Goal: Task Accomplishment & Management: Use online tool/utility

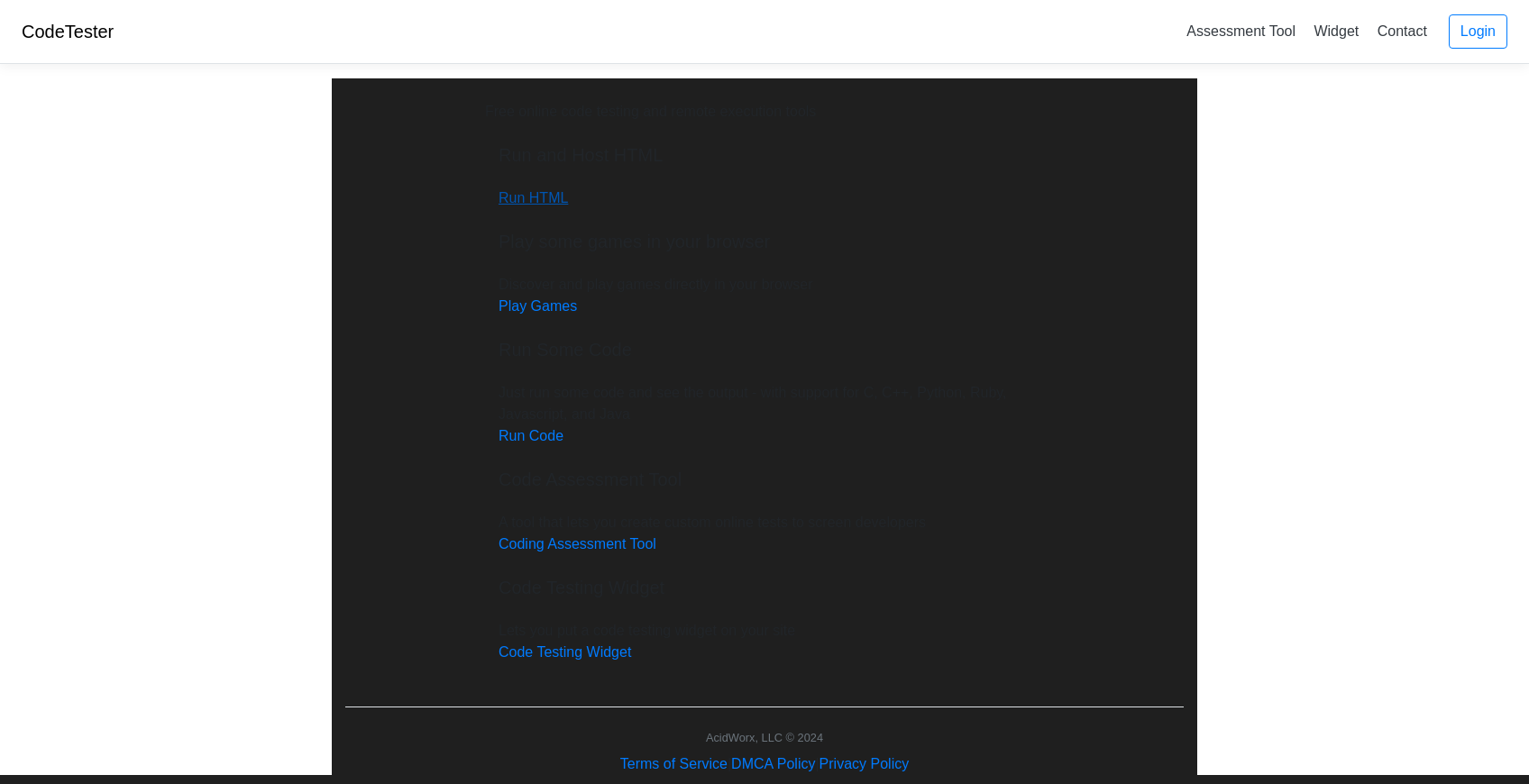
click at [501, 205] on link "Run HTML" at bounding box center [534, 198] width 70 height 15
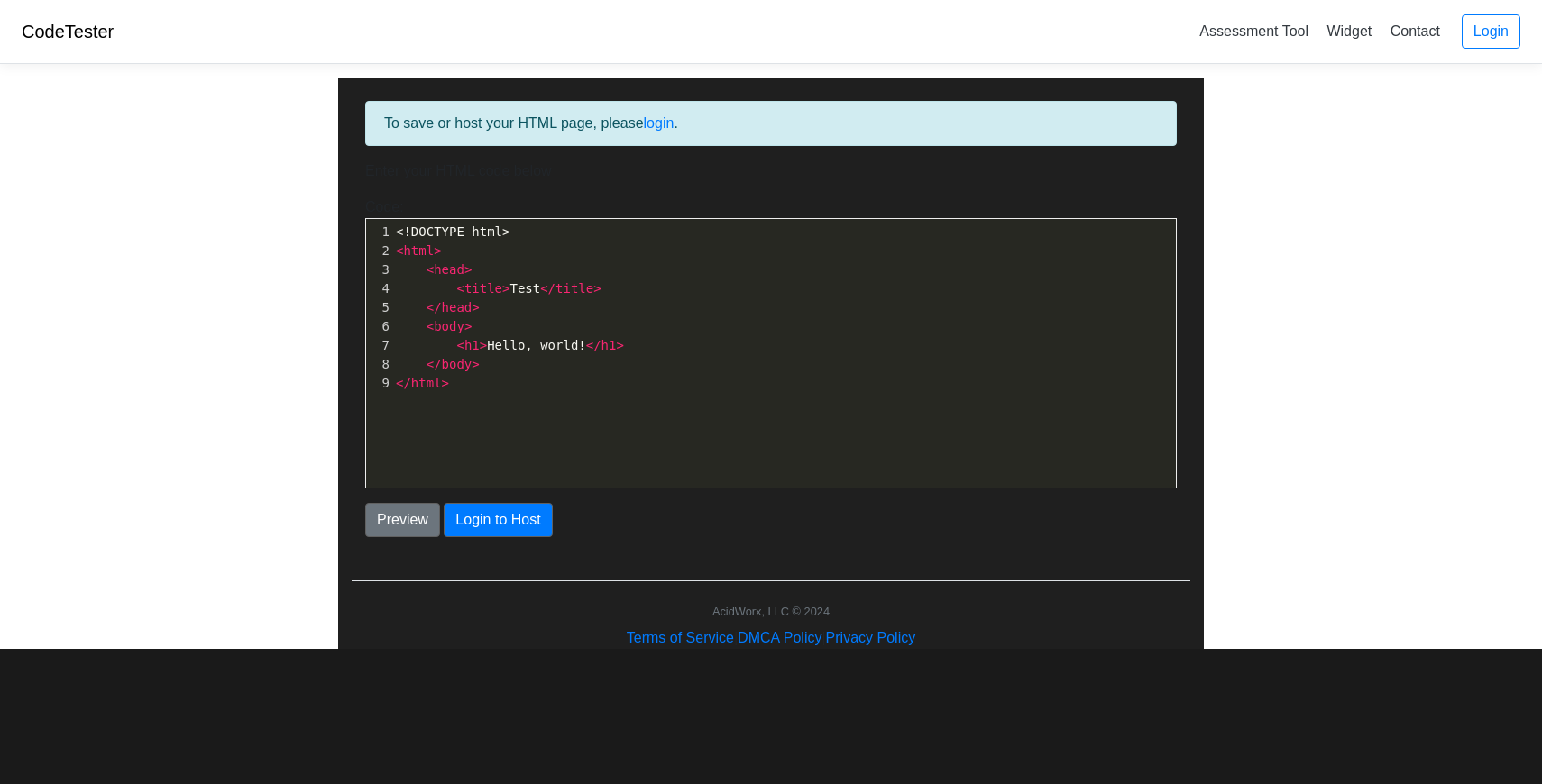
click at [485, 137] on div "To save or host your HTML page, please login ." at bounding box center [770, 123] width 812 height 45
click at [499, 266] on pre "< head >" at bounding box center [783, 270] width 783 height 19
type textarea "<!DOCTYPE html> <html> <head> <title>Test</title> </head> <body> <h1>Hello, wor…"
click at [511, 501] on div "Preview Login to Host" at bounding box center [770, 513] width 838 height 49
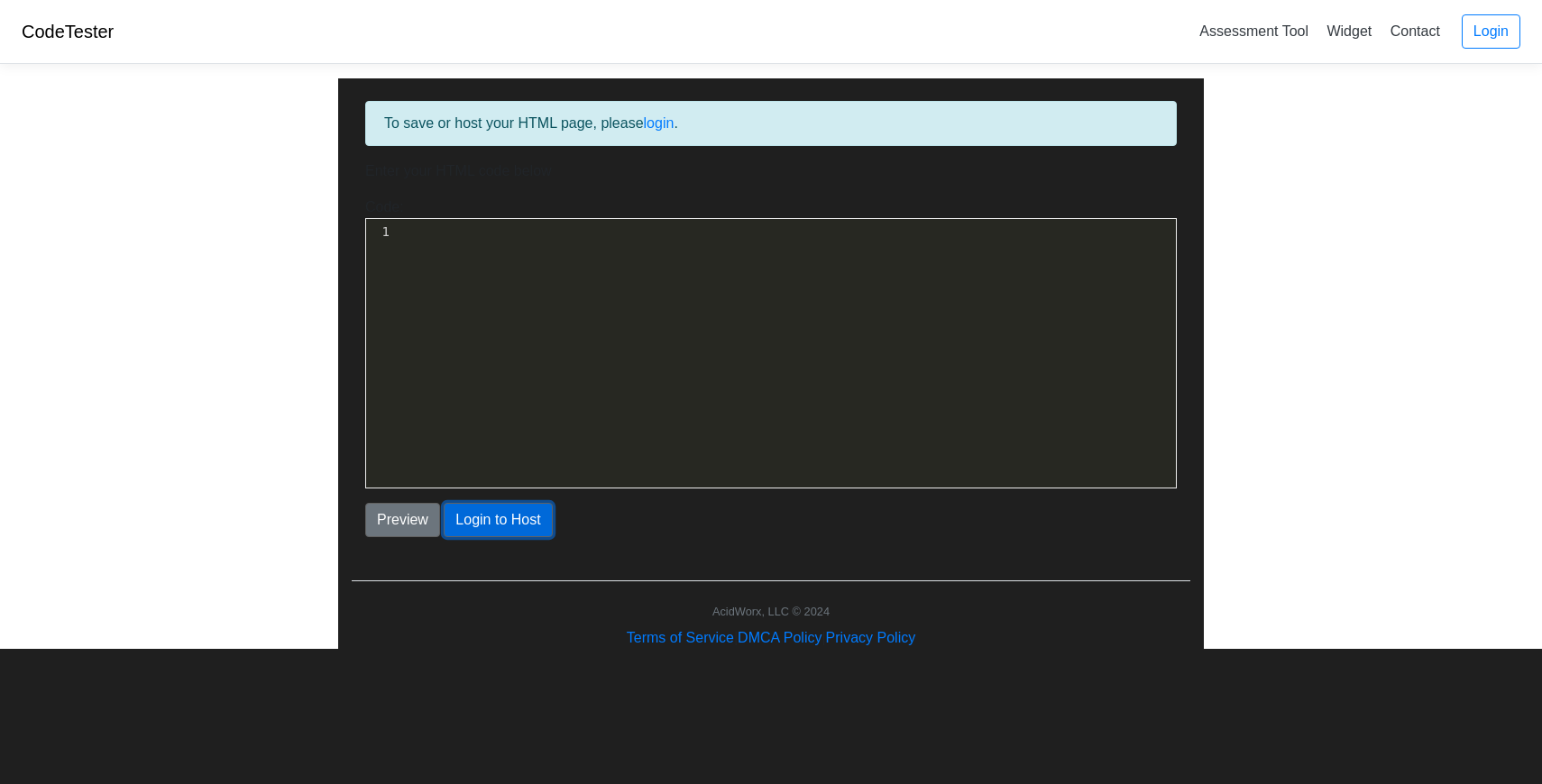
click at [510, 506] on button "Login to Host" at bounding box center [498, 520] width 108 height 34
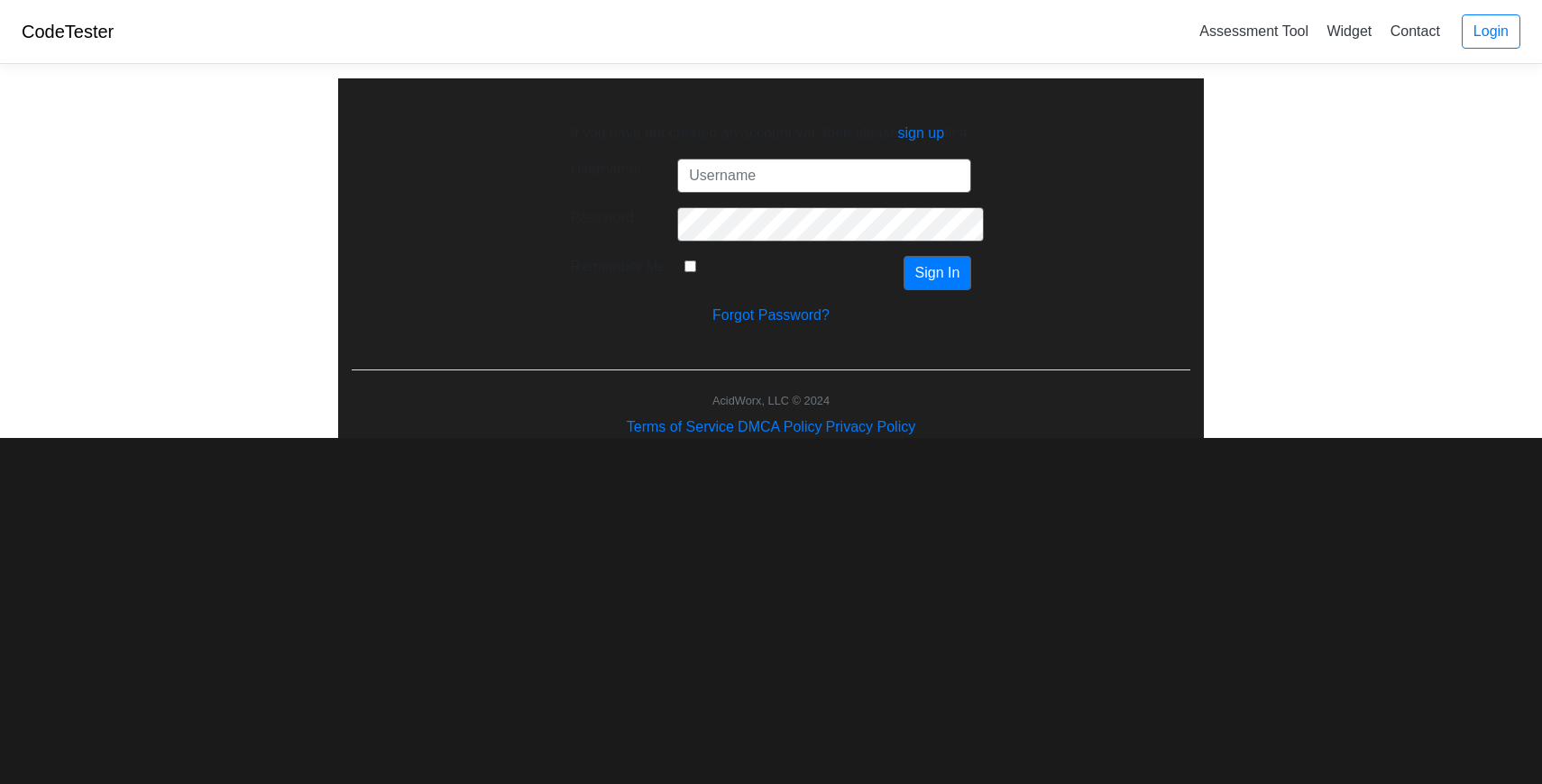
click at [714, 166] on input "Username:" at bounding box center [824, 175] width 294 height 34
click at [720, 363] on div "If you have not created an account yet, then please sign up first. Username: Pa…" at bounding box center [771, 258] width 865 height 360
click at [920, 131] on link "sign up" at bounding box center [922, 133] width 47 height 15
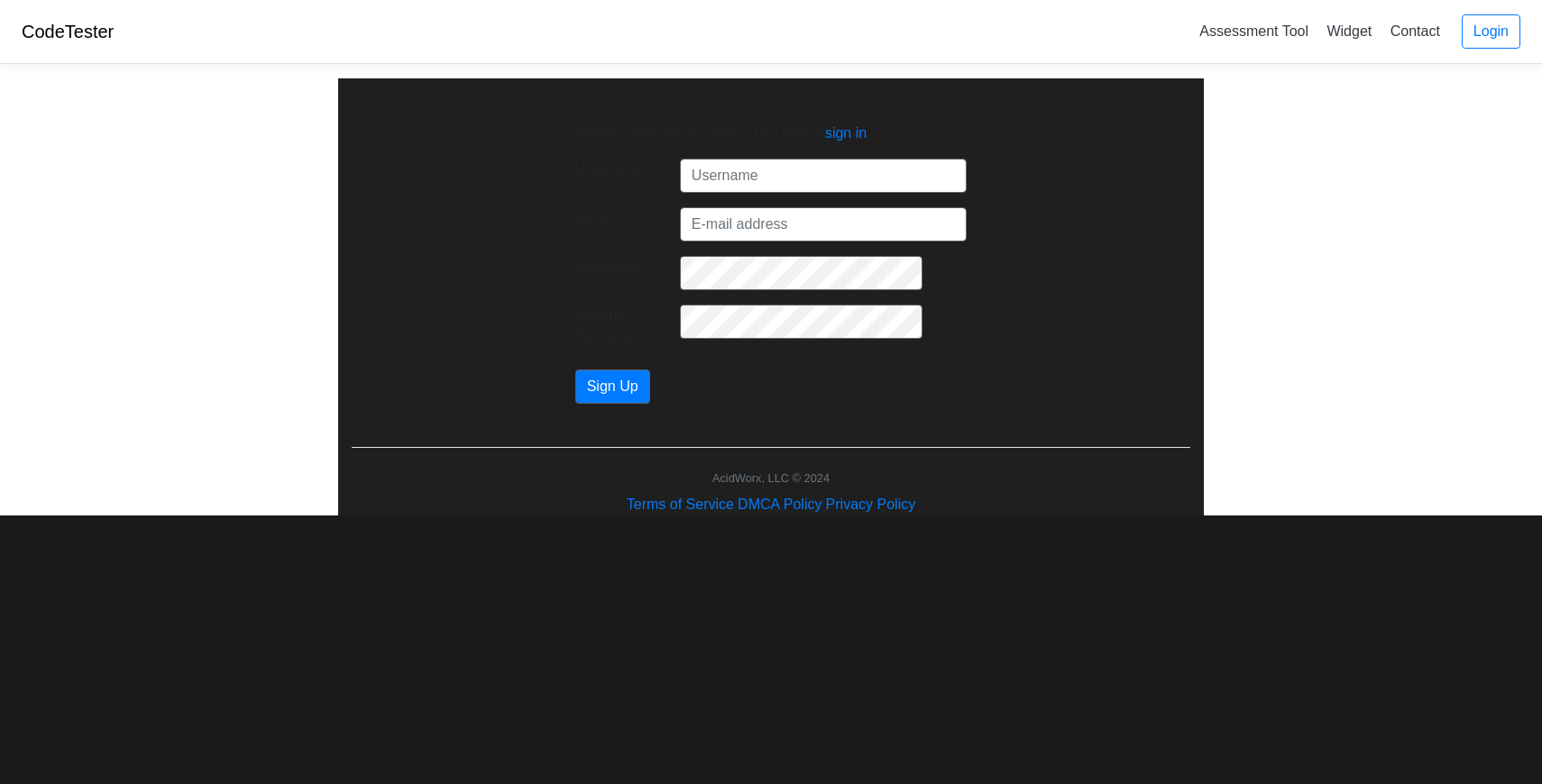
click at [786, 171] on input "text" at bounding box center [823, 175] width 287 height 34
type input "Clyxxzy"
click at [749, 242] on form "Username: Clyxxzy Email: Password: Confirm Password: Sign Up" at bounding box center [771, 281] width 392 height 245
click at [749, 226] on input "Email:" at bounding box center [823, 224] width 287 height 34
type input "kingalexander2175@gmail.com"
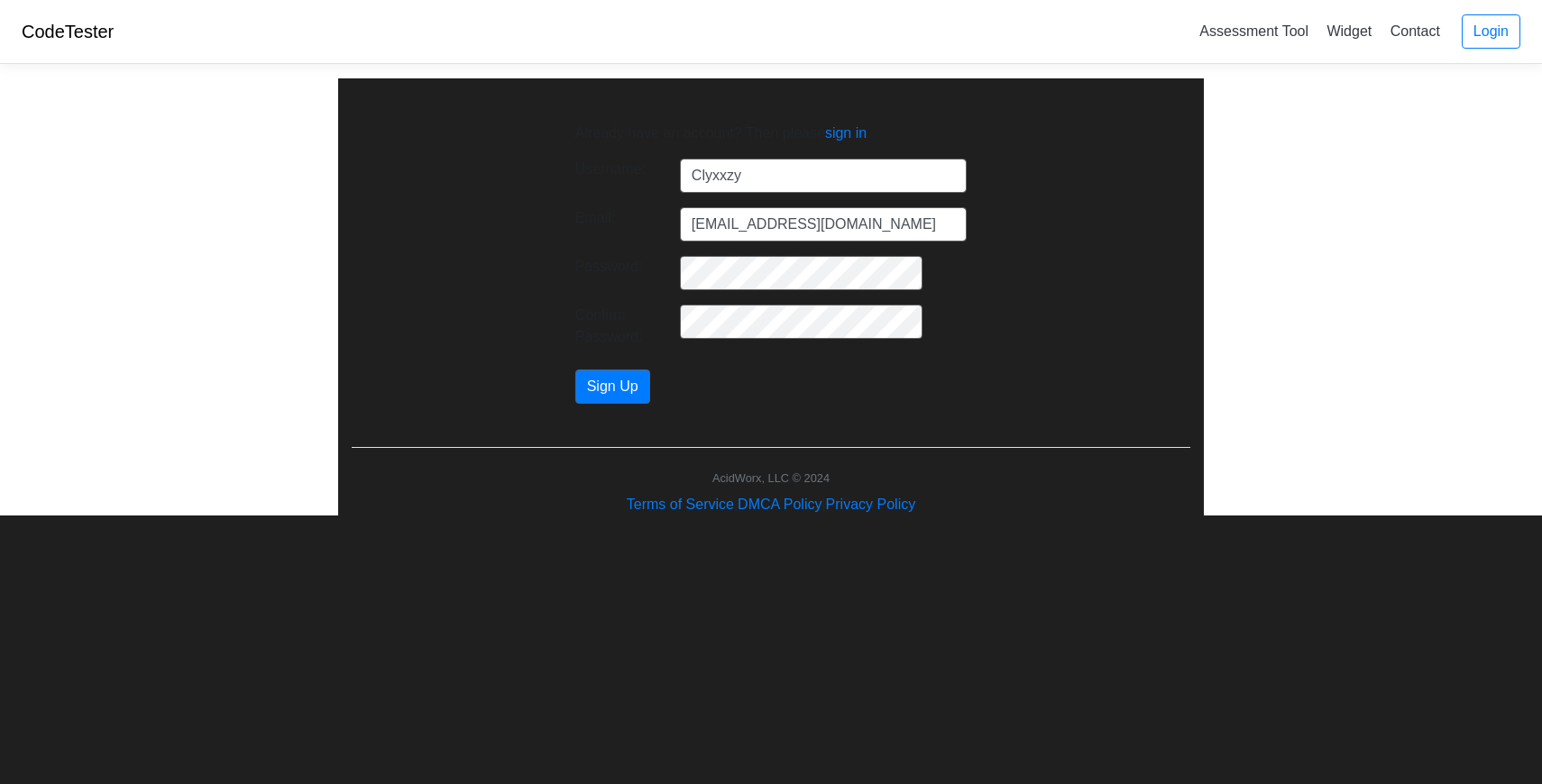
click at [622, 408] on div "Already have an account? Then please sign in . Username: Clyxxzy Email: kingale…" at bounding box center [771, 297] width 865 height 437
click at [627, 399] on button "Sign Up" at bounding box center [612, 386] width 74 height 34
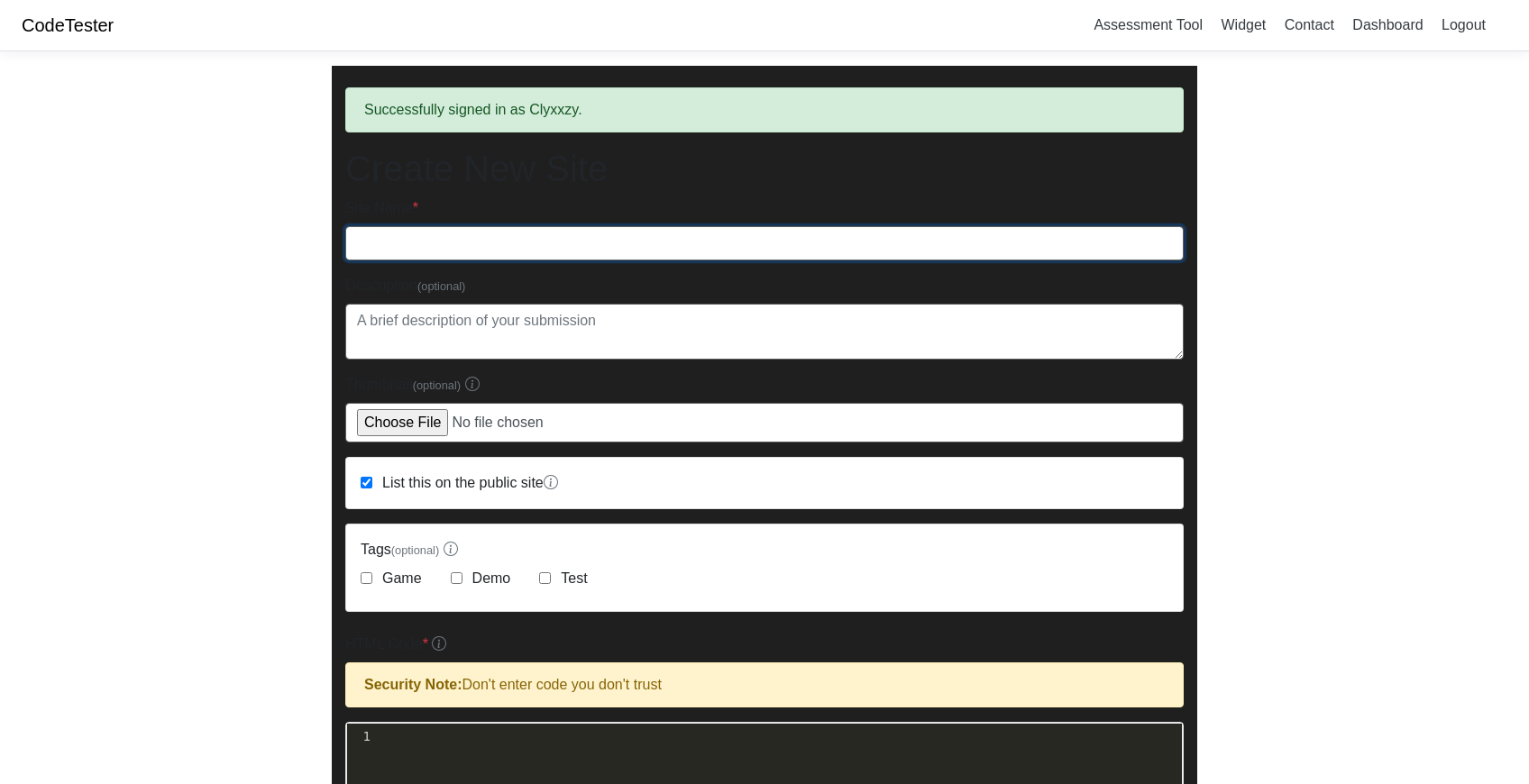
click at [740, 244] on input "Site Name *" at bounding box center [764, 243] width 838 height 34
type input "ForexPro"
click at [861, 287] on div "Description (optional)" at bounding box center [764, 318] width 838 height 85
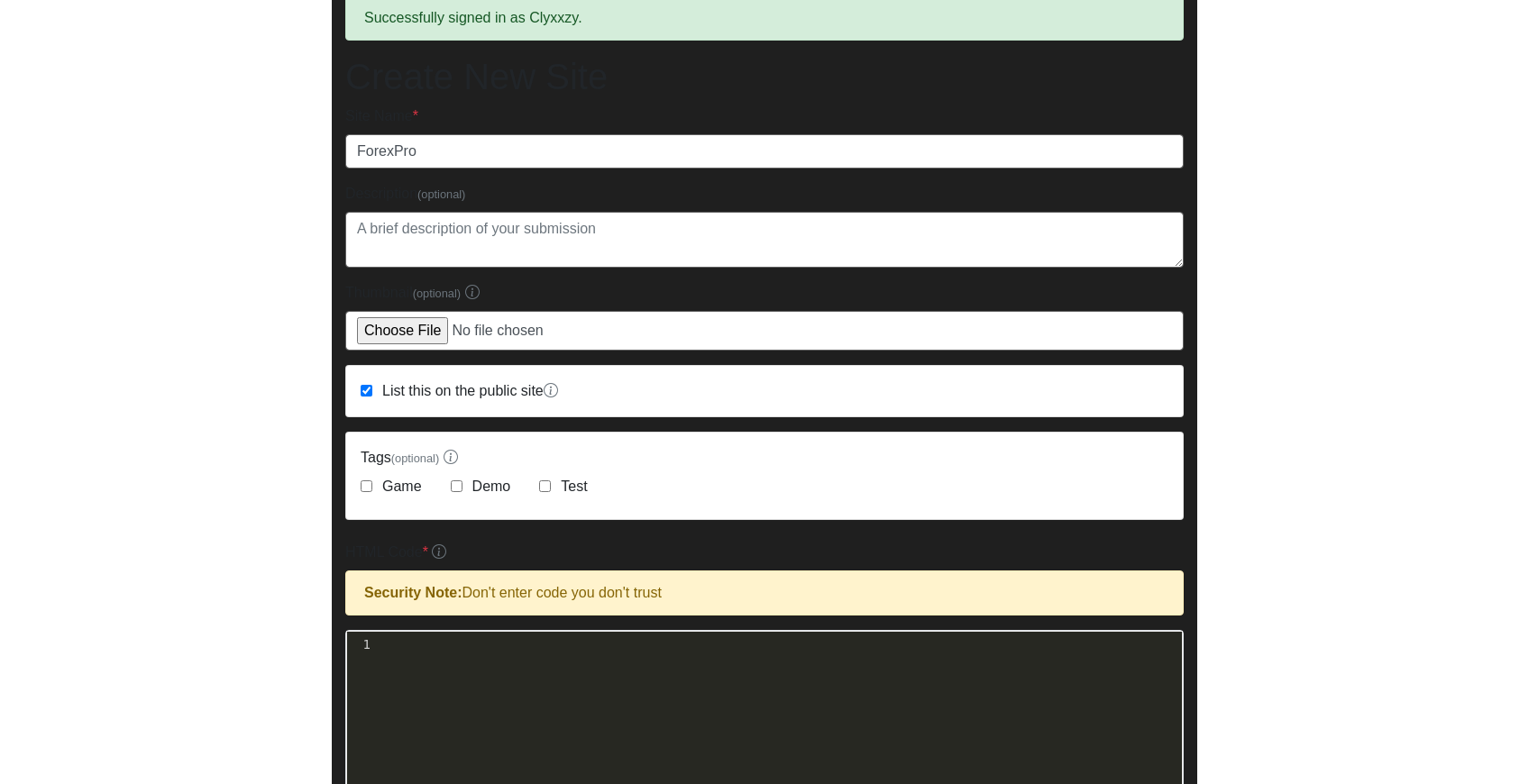
scroll to position [105, 0]
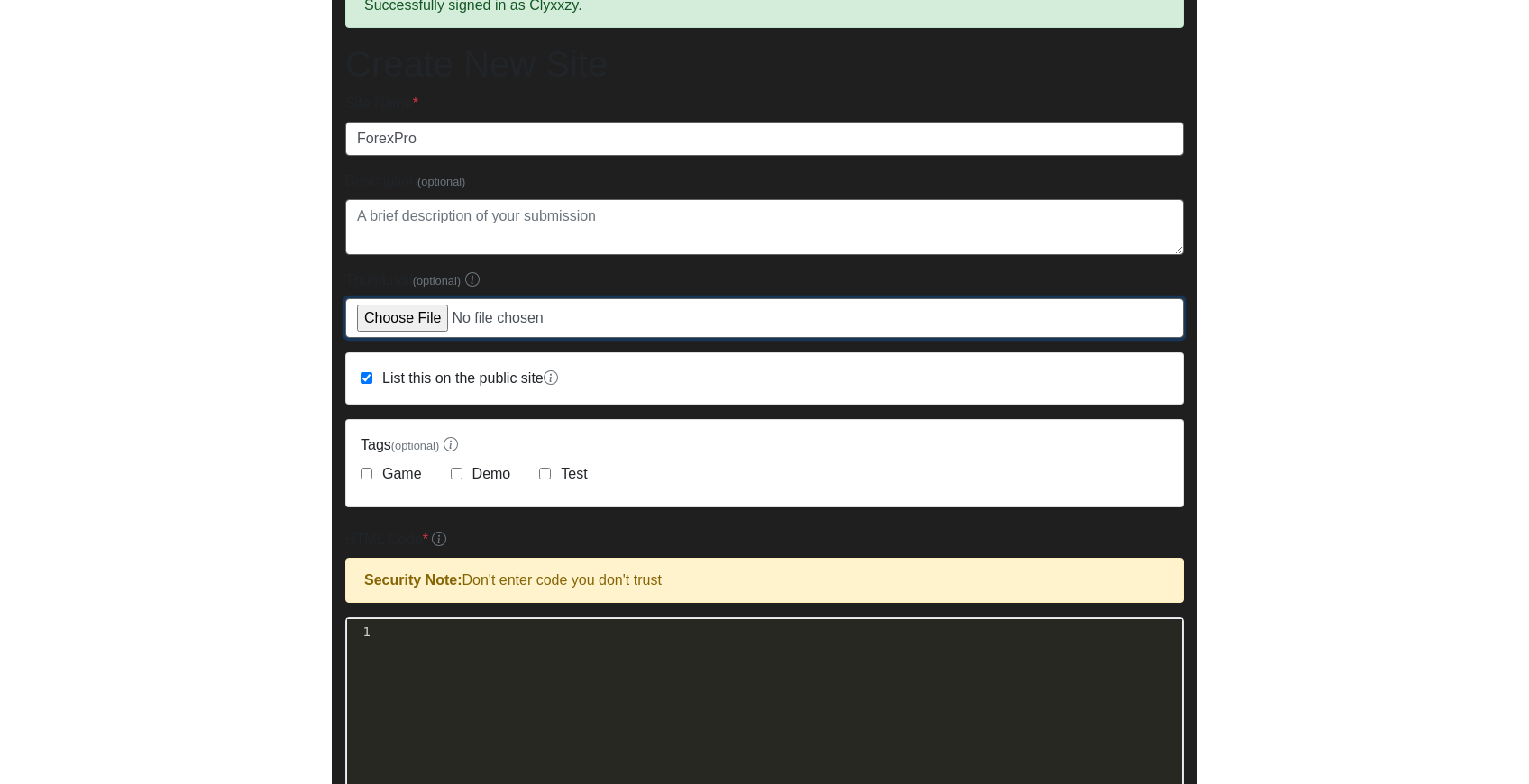
click at [425, 317] on input "Thumbnail (optional)" at bounding box center [764, 318] width 838 height 40
type input "C:\fakepath\ElGato_transparent.webp"
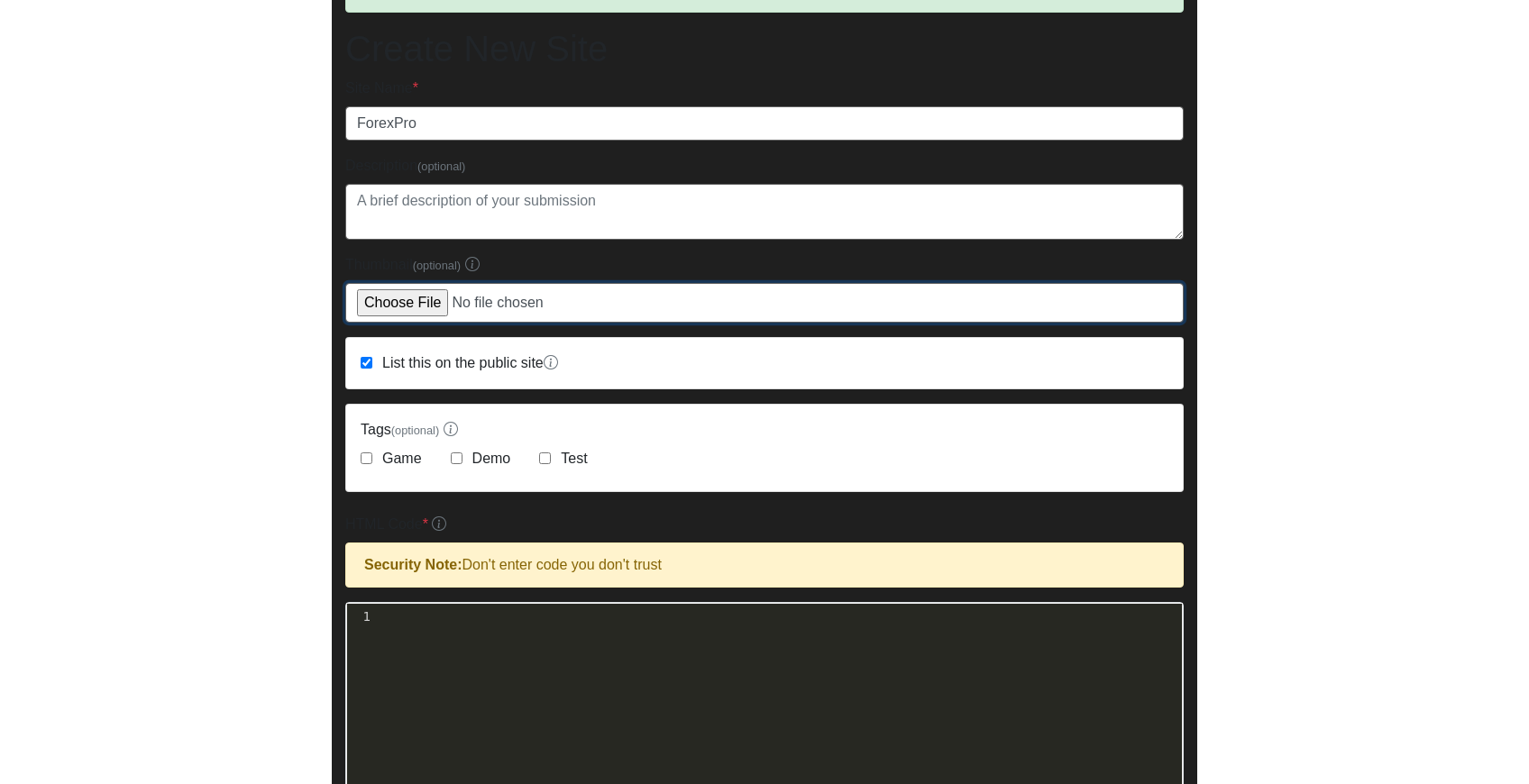
scroll to position [125, 0]
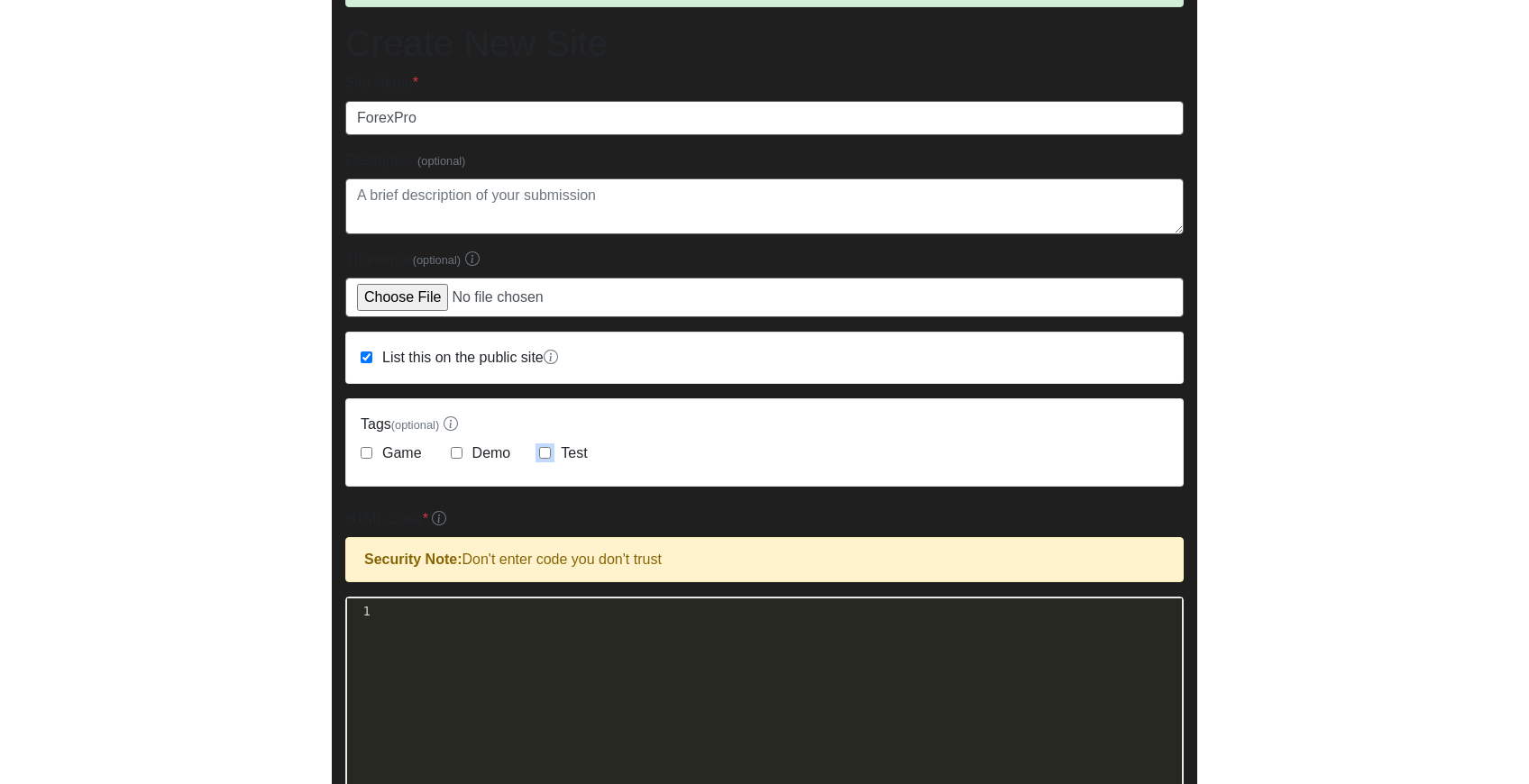
click at [548, 450] on input "Test" at bounding box center [545, 452] width 11 height 11
checkbox input "true"
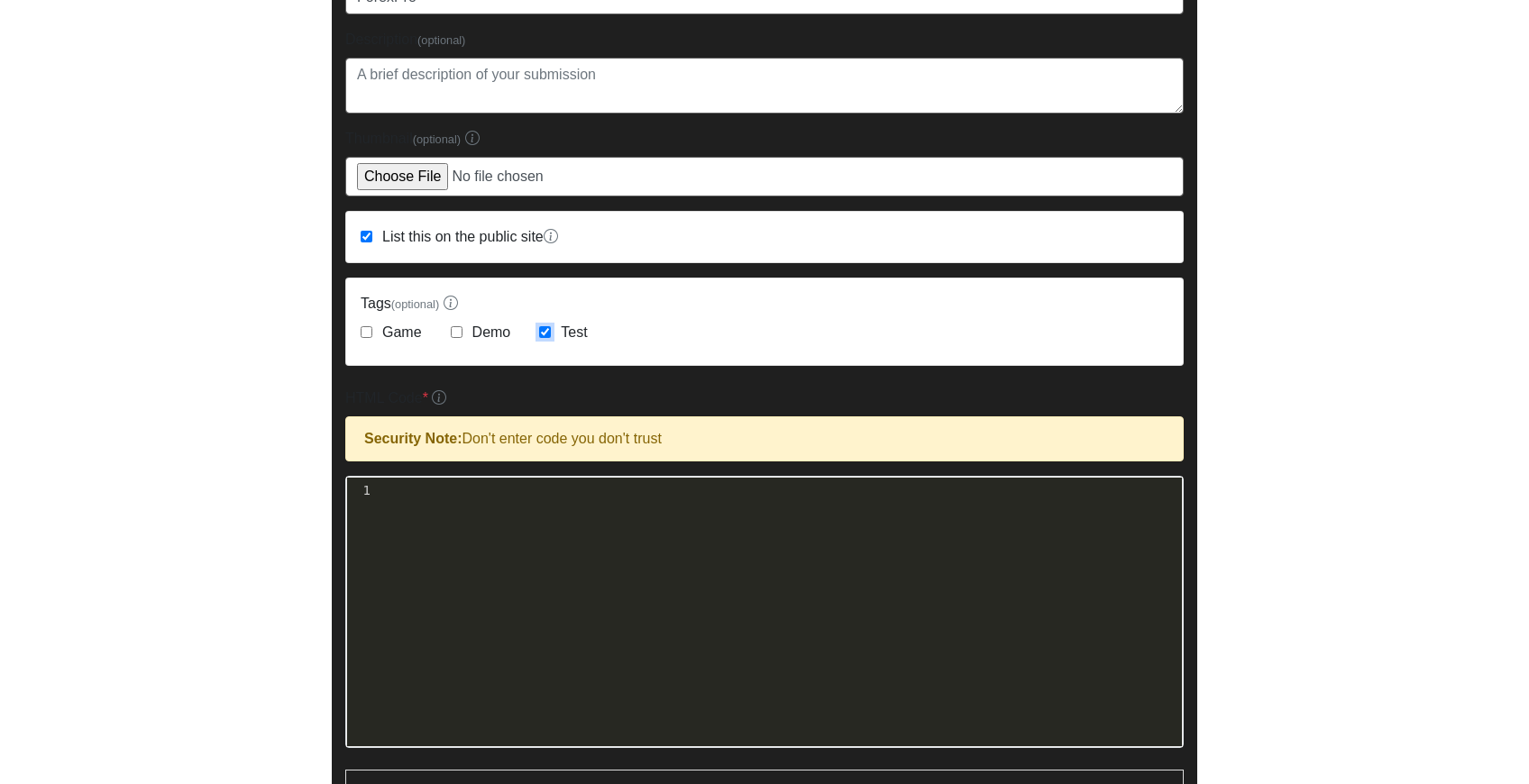
scroll to position [247, 0]
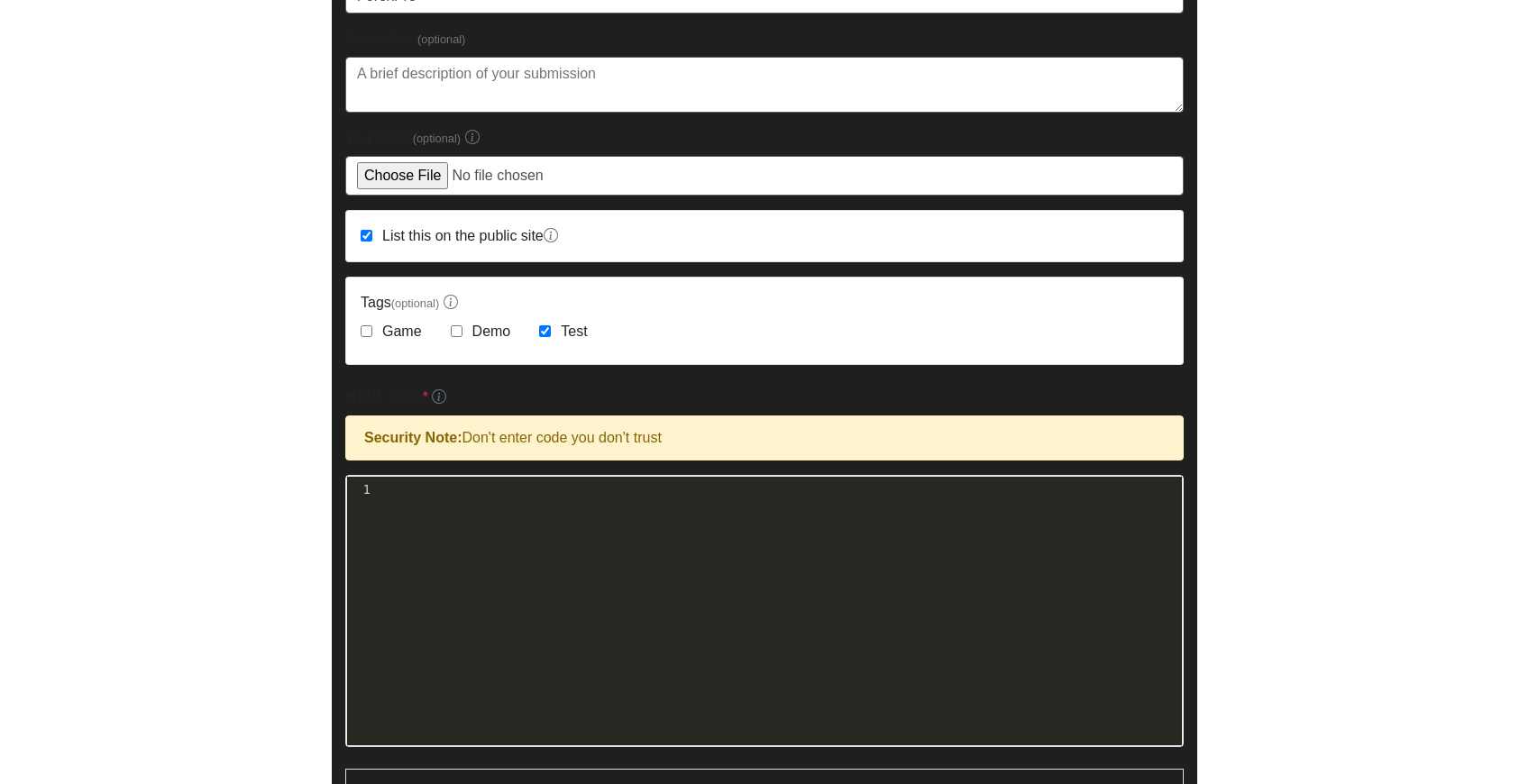
click at [526, 505] on div "xxxxxxxxxx 1 ​" at bounding box center [778, 625] width 862 height 296
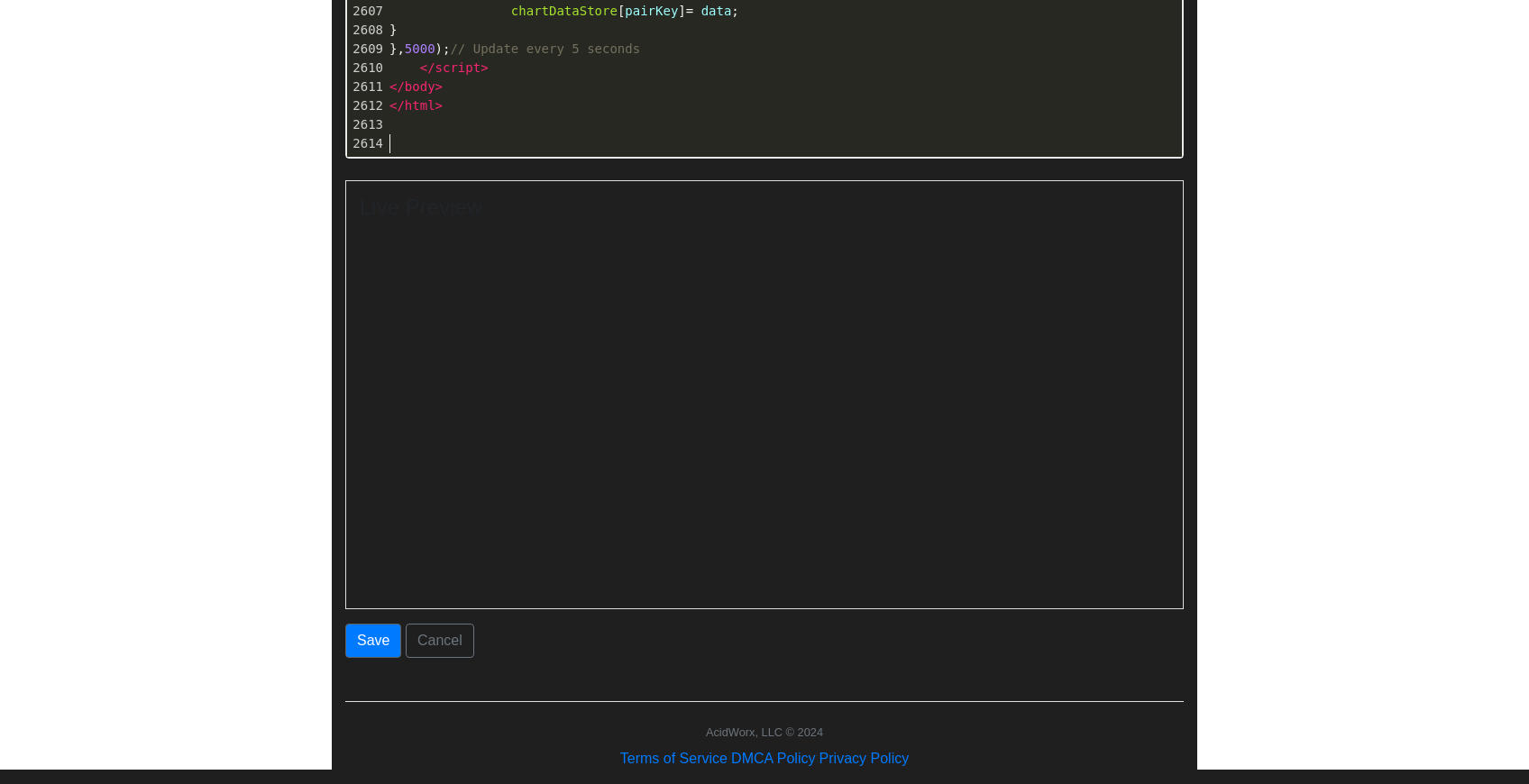
scroll to position [863, 0]
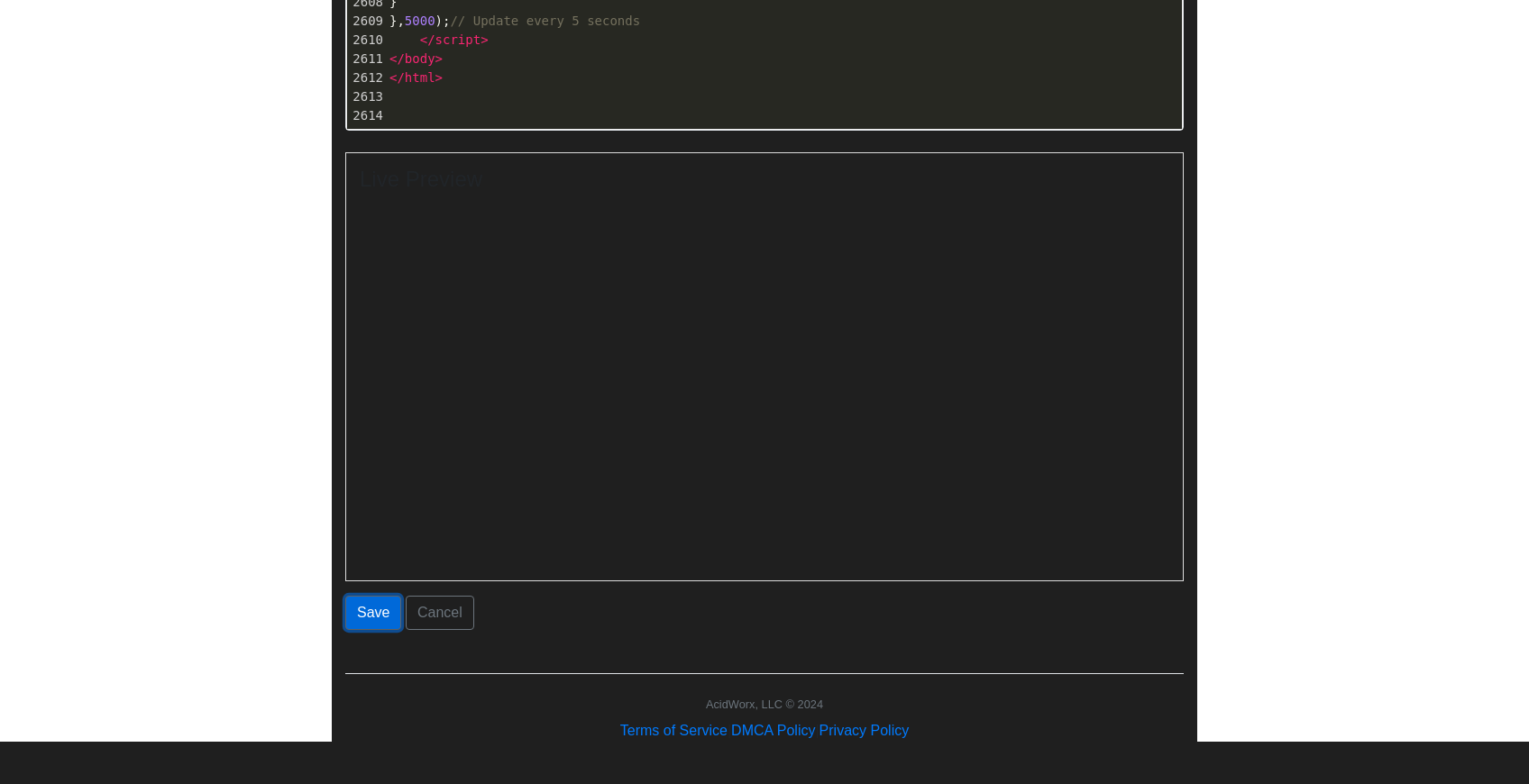
click at [386, 604] on button "Save" at bounding box center [372, 612] width 56 height 34
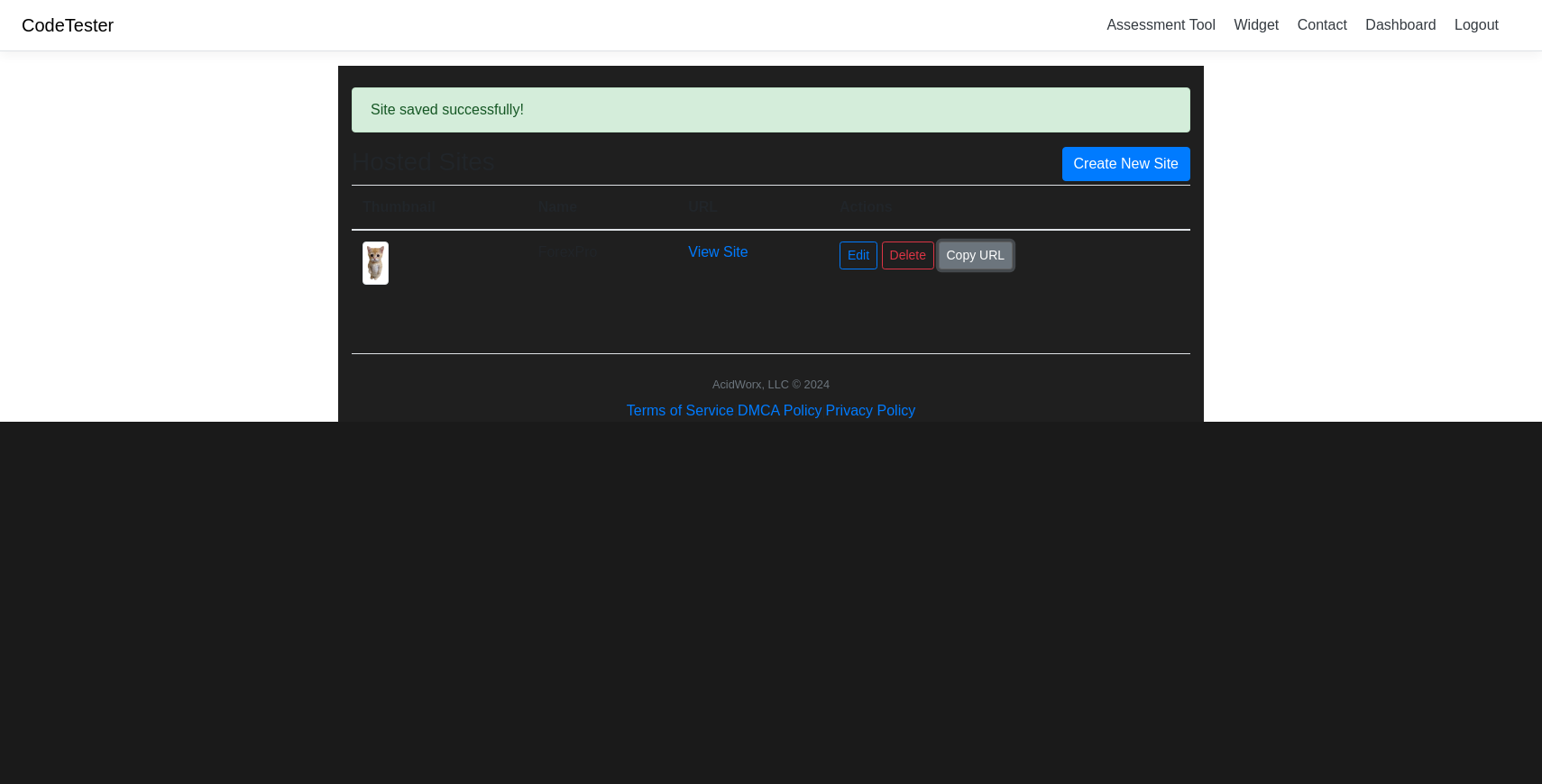
click at [976, 257] on button "Copy URL" at bounding box center [976, 255] width 74 height 28
click at [865, 386] on div "AcidWorx, LLC © 2024" at bounding box center [771, 384] width 865 height 17
click at [1386, 31] on link "Dashboard" at bounding box center [1400, 25] width 85 height 30
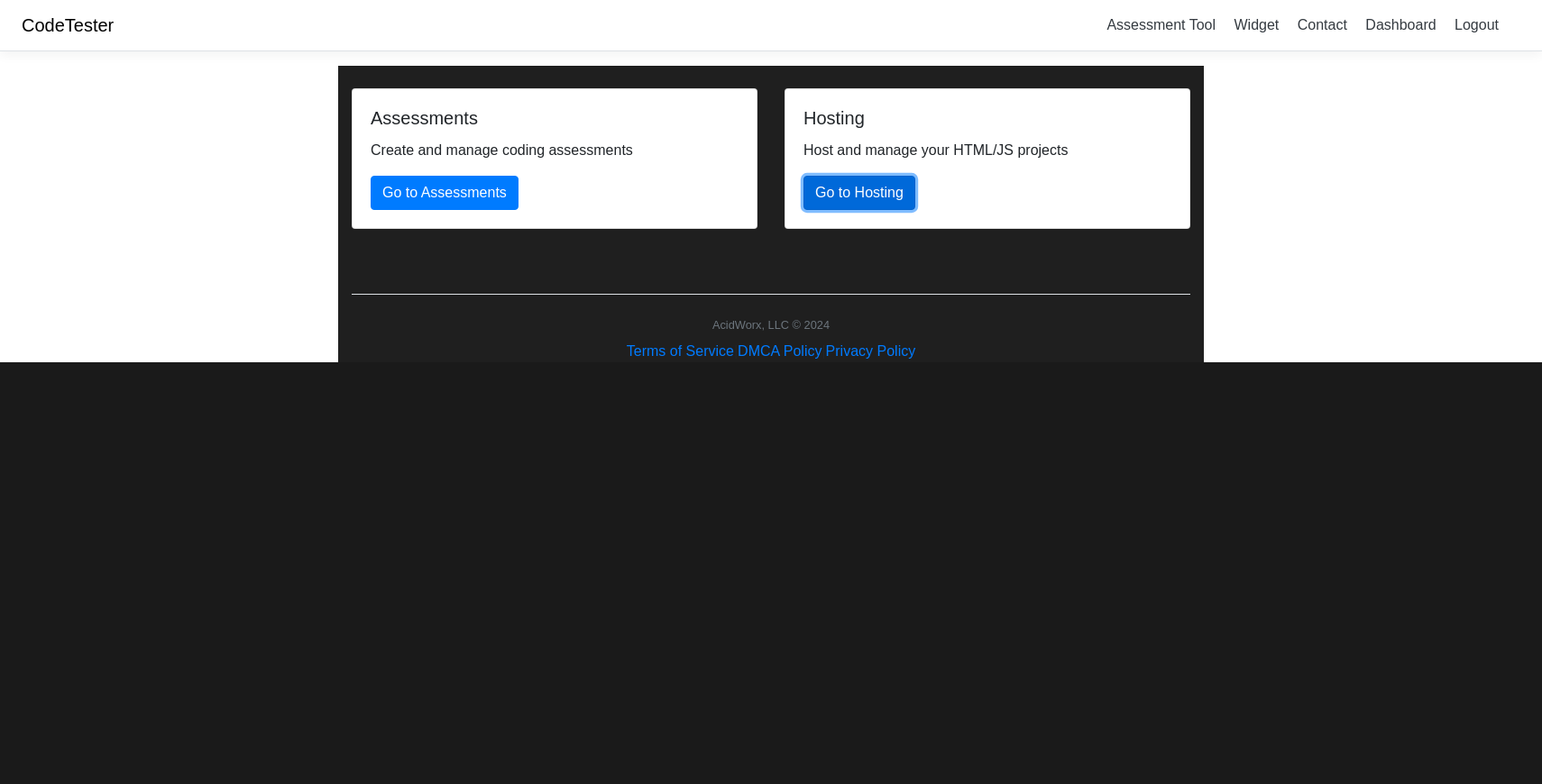
click at [881, 206] on link "Go to Hosting" at bounding box center [859, 193] width 112 height 34
click at [377, 160] on p "Create and manage coding assessments" at bounding box center [554, 150] width 368 height 22
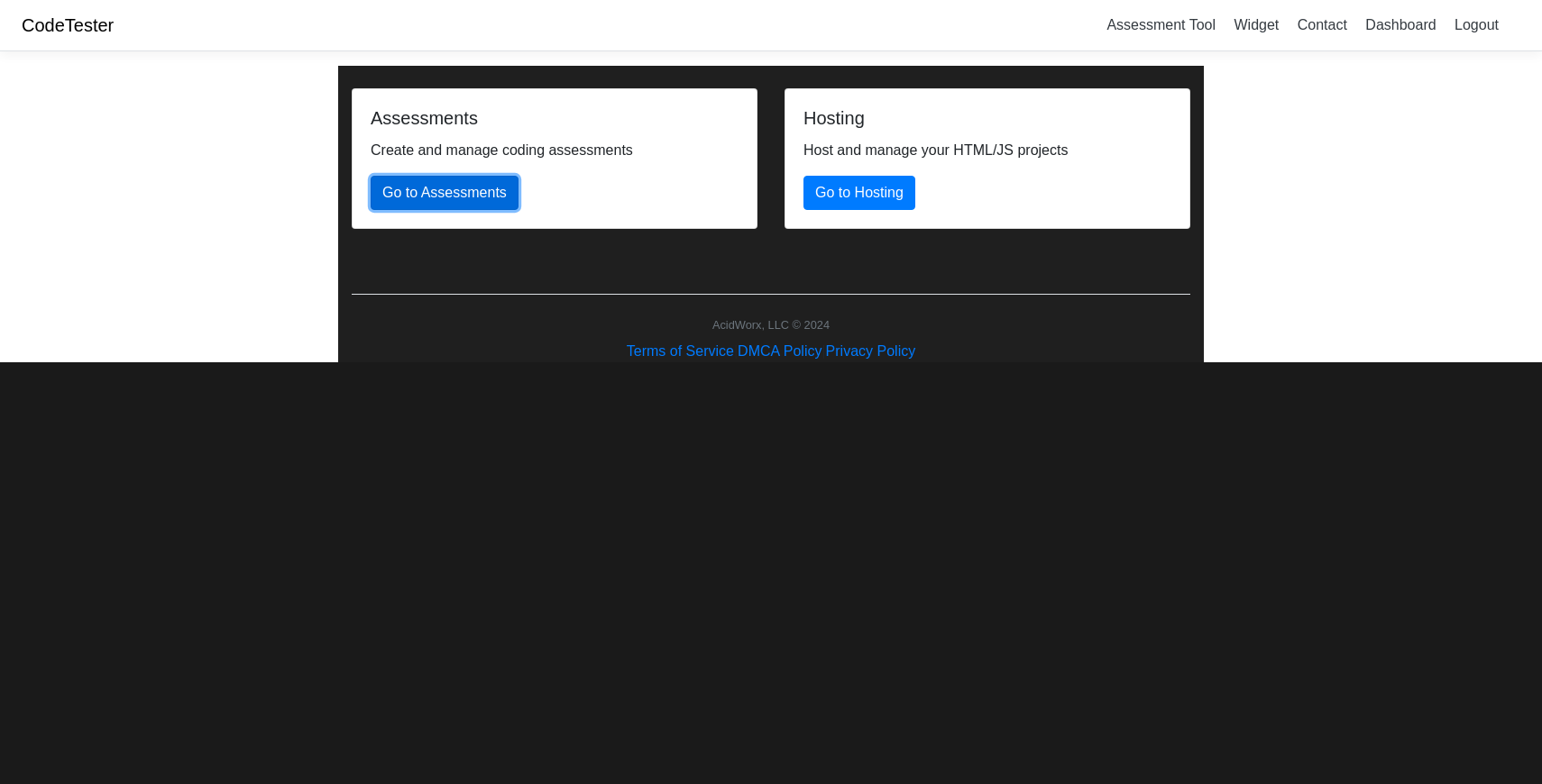
click at [378, 183] on link "Go to Assessments" at bounding box center [444, 193] width 148 height 34
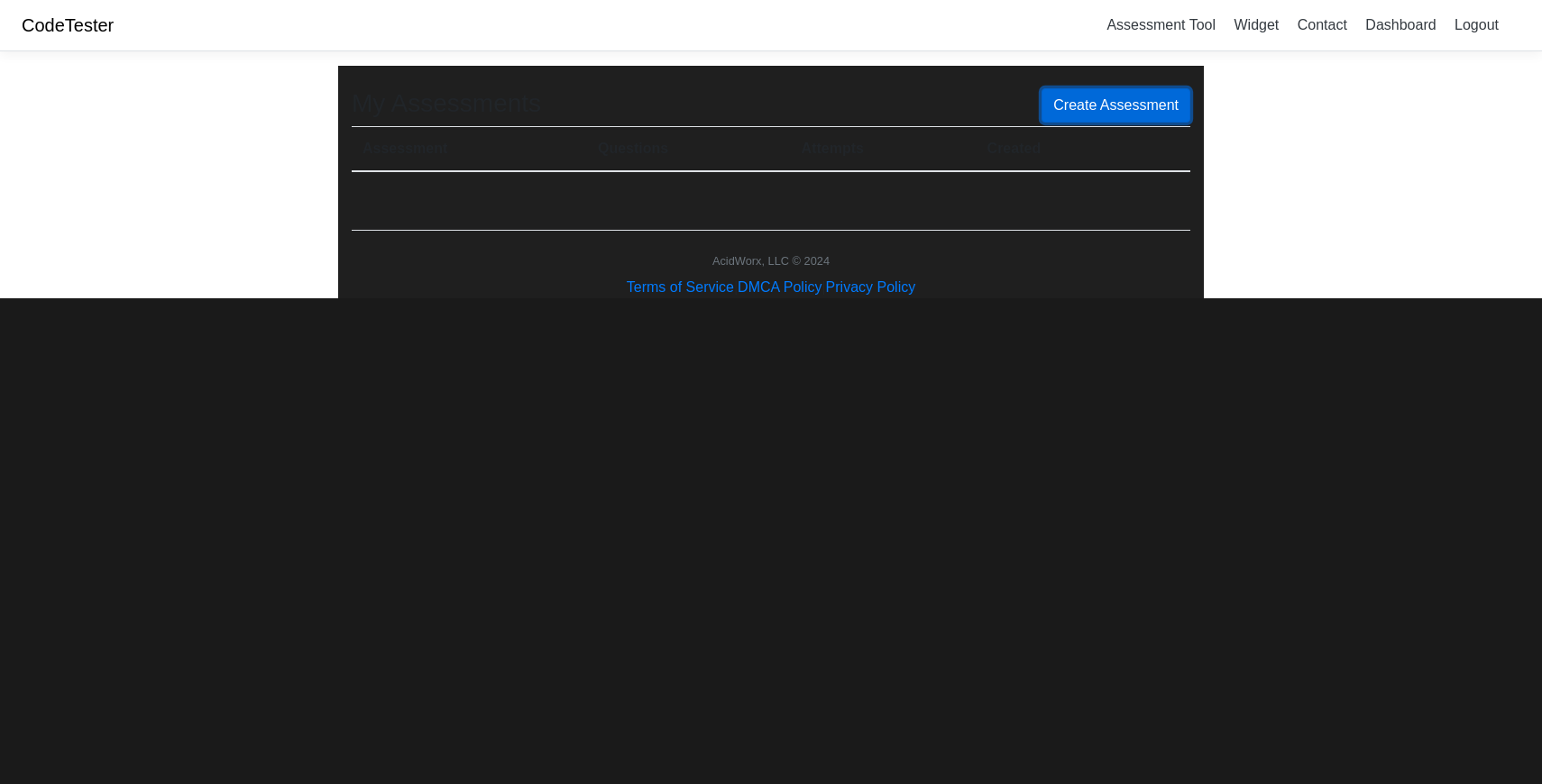
click at [1091, 90] on link "Create Assessment" at bounding box center [1116, 106] width 149 height 34
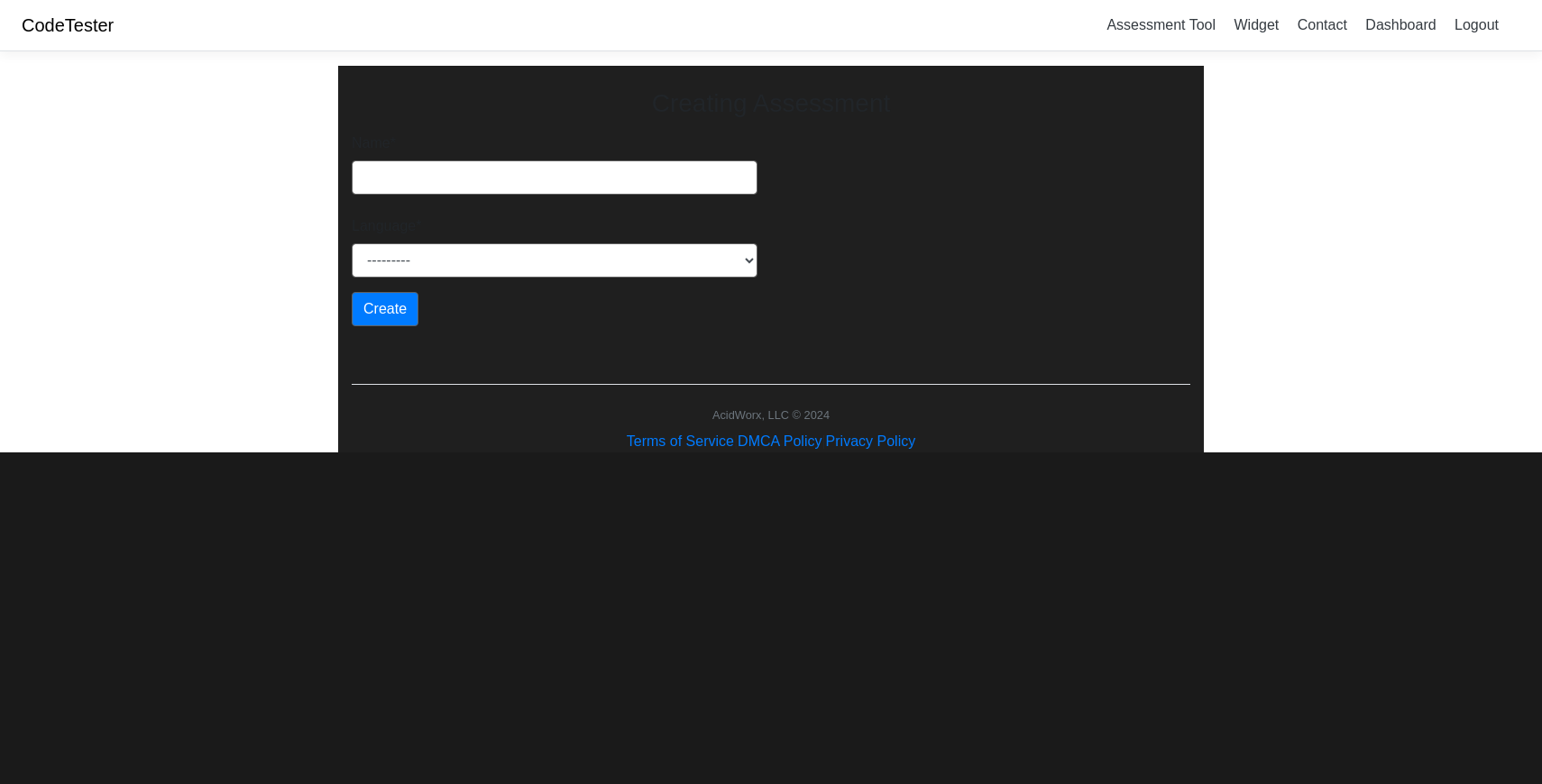
click at [484, 197] on form "Name * Language * --------- Java Javascript Python Ruby PHP C C++ Go HTML Create" at bounding box center [554, 226] width 405 height 200
click at [466, 245] on select "--------- Java Javascript Python Ruby PHP C C++ Go HTML" at bounding box center [554, 260] width 405 height 34
select select "html"
click at [352, 243] on select "--------- Java Javascript Python Ruby PHP C C++ Go HTML" at bounding box center [554, 260] width 405 height 34
click at [444, 188] on input "Name *" at bounding box center [554, 177] width 405 height 34
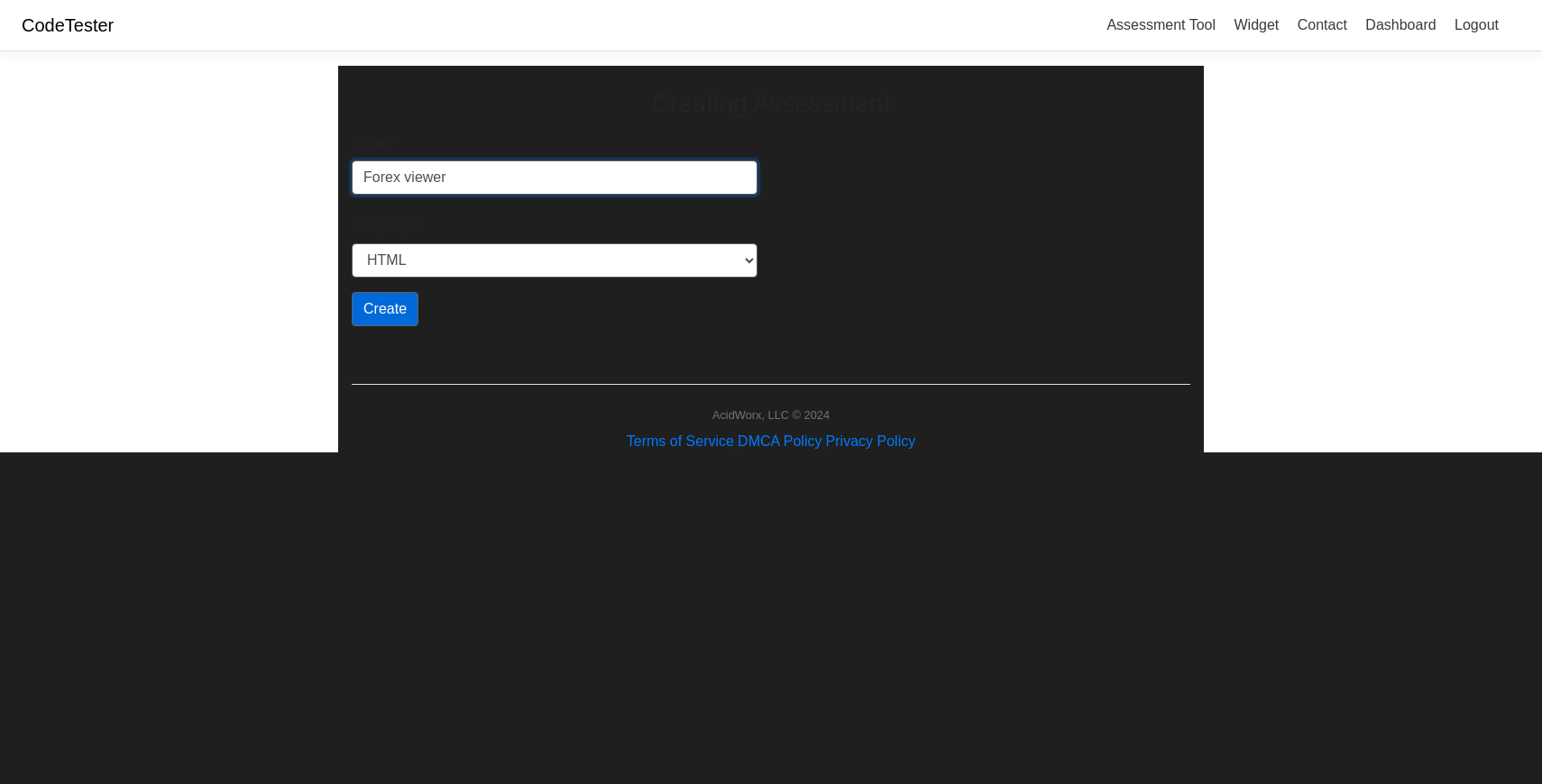
type input "Forex viewer"
click at [358, 322] on input "Create" at bounding box center [385, 309] width 67 height 34
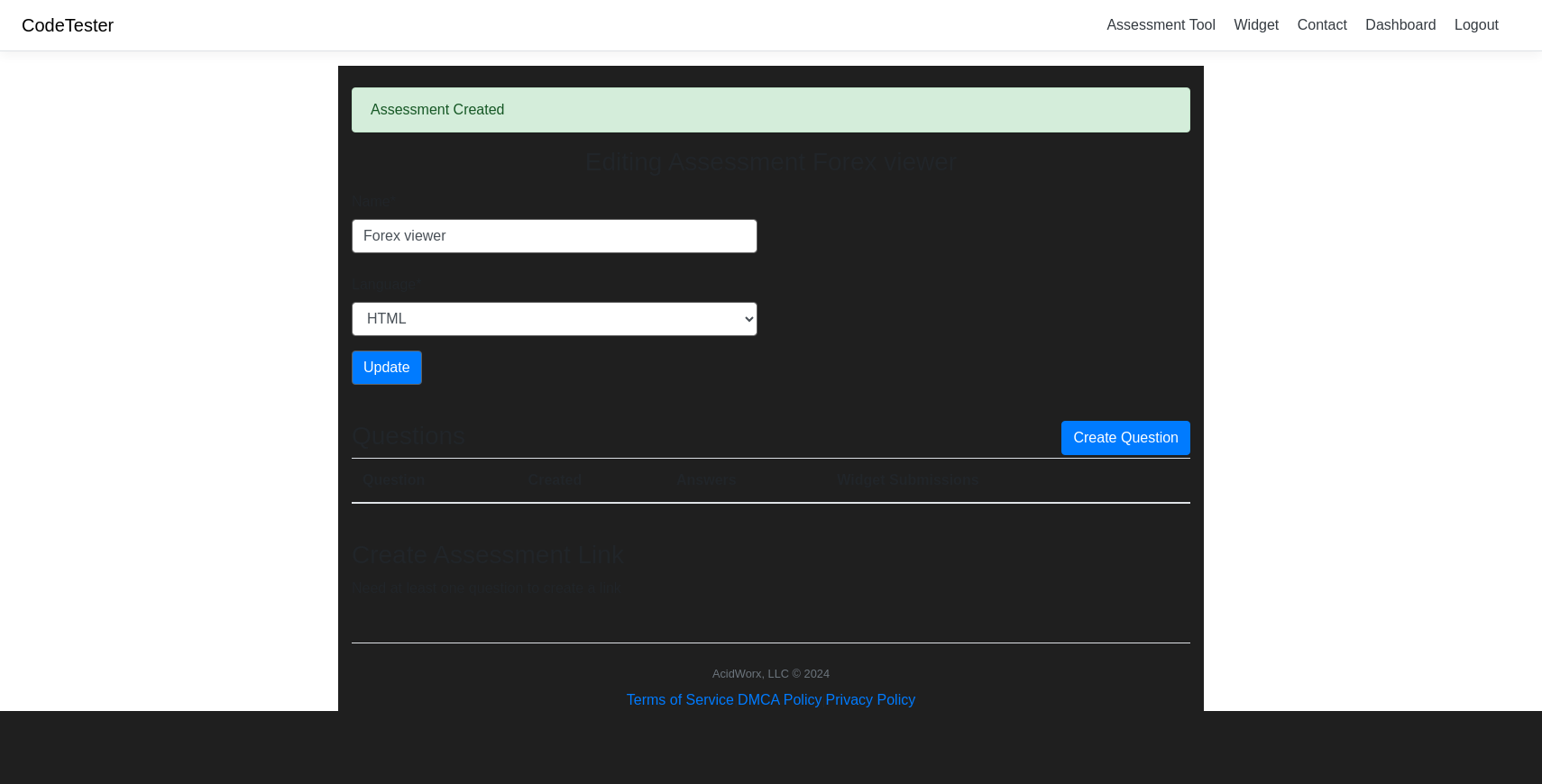
click at [66, 18] on link "CodeTester" at bounding box center [68, 24] width 92 height 20
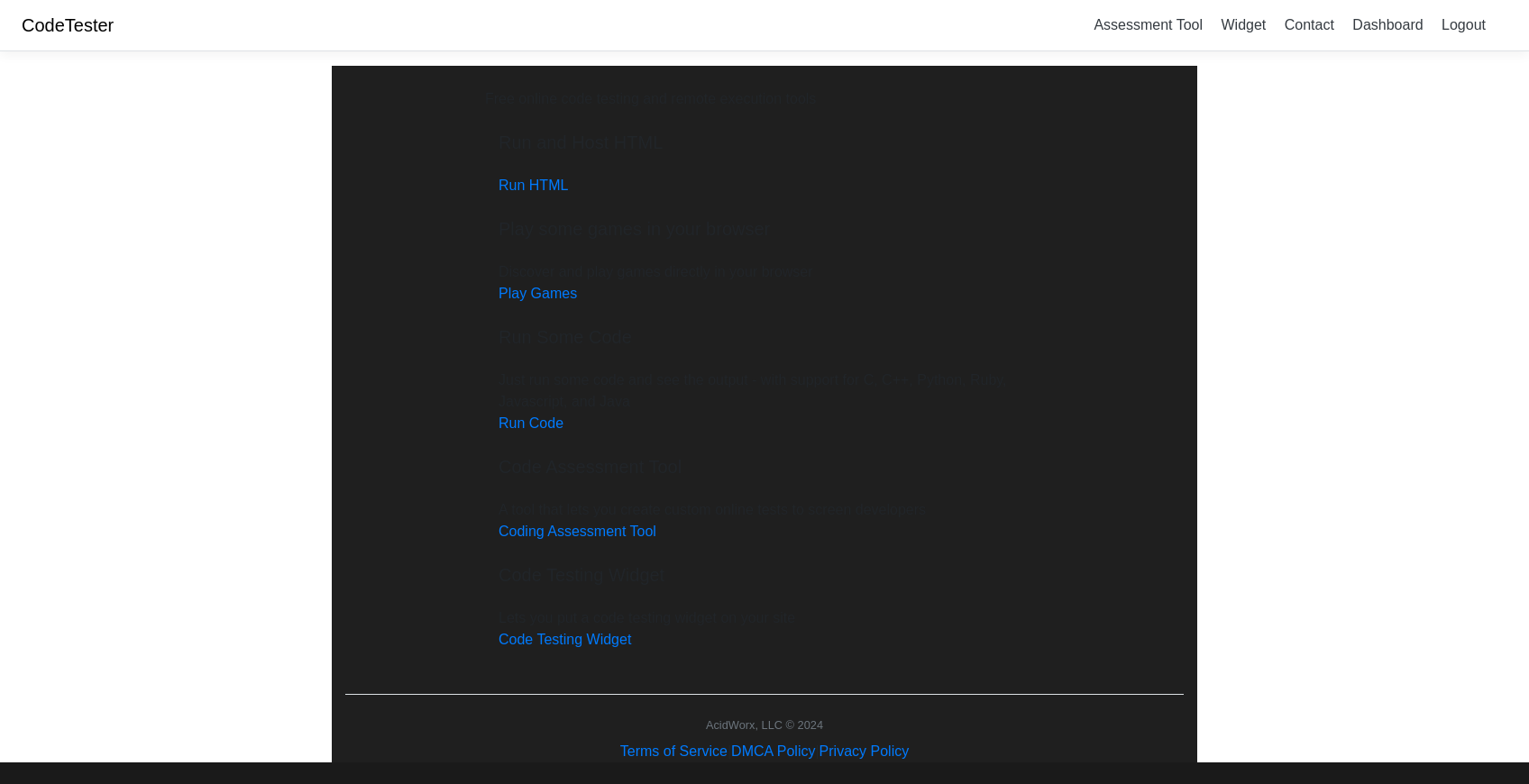
click at [541, 443] on div "Free online code testing and remote execution tools Run and Host HTML Run HTML …" at bounding box center [764, 369] width 559 height 563
click at [543, 418] on link "Run Code" at bounding box center [531, 423] width 65 height 15
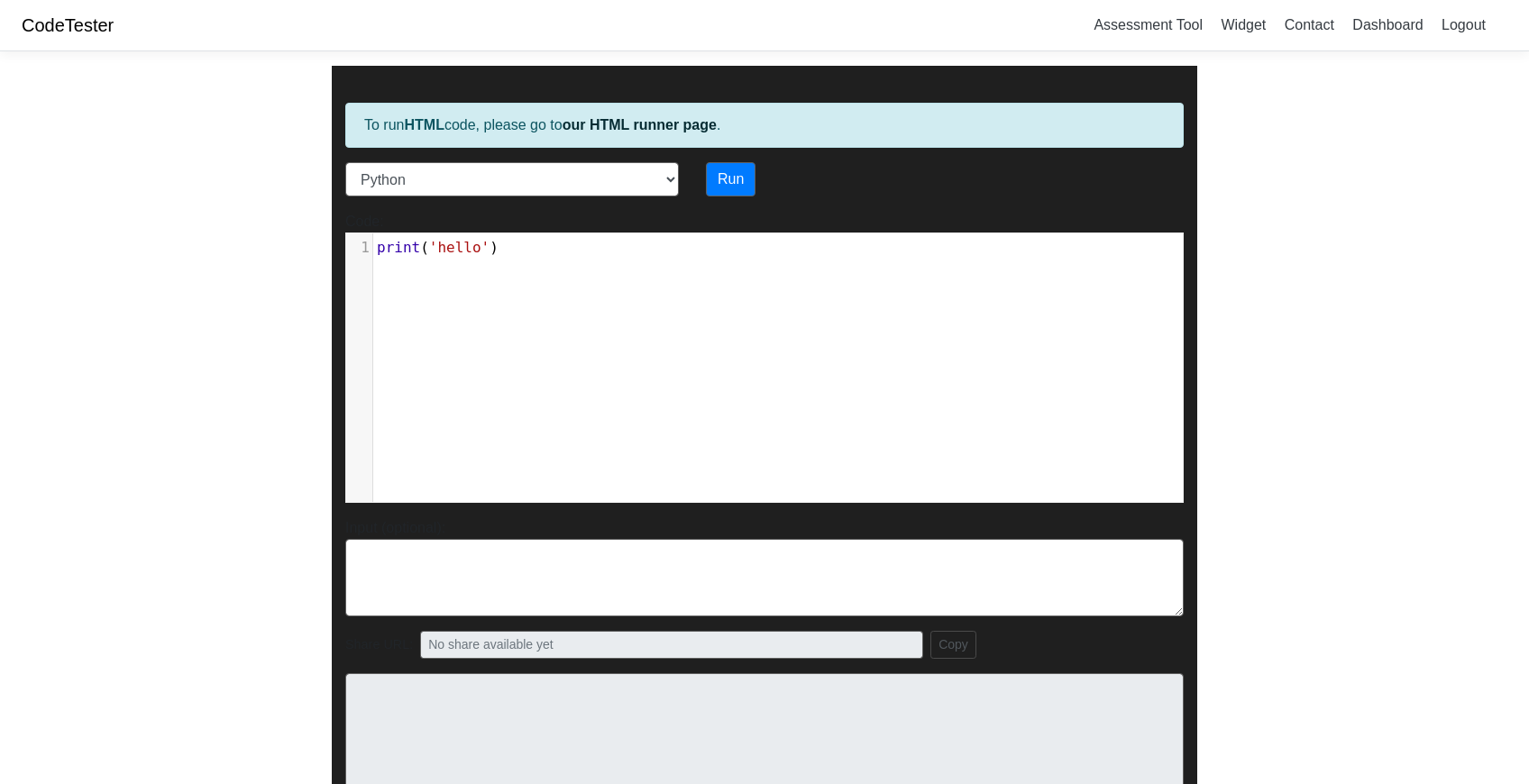
click at [524, 273] on div "xxxxxxxxxx 1 print ( 'hello' )" at bounding box center [778, 382] width 863 height 296
click at [493, 189] on select "C C++ Go Java Javascript Python Ruby" at bounding box center [512, 179] width 334 height 34
